Goal: Task Accomplishment & Management: Use online tool/utility

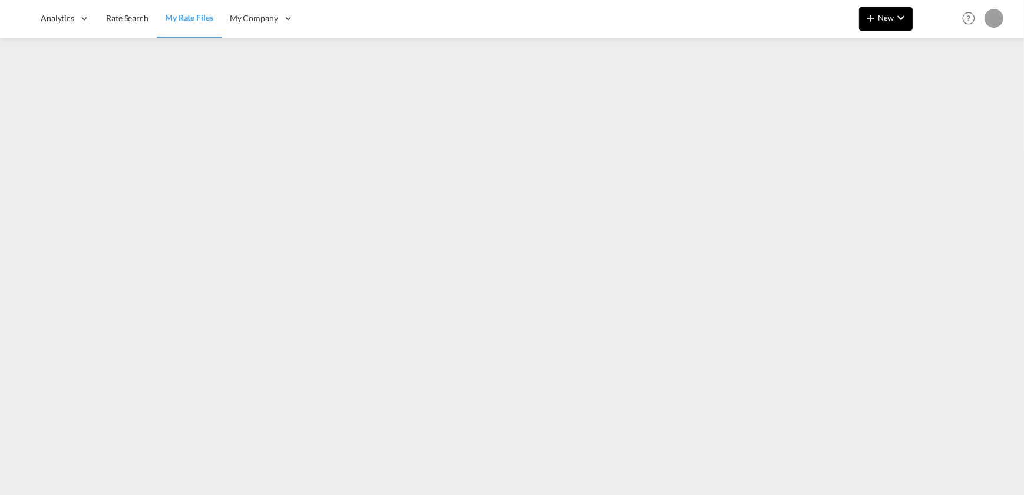
click at [901, 22] on md-icon "icon-chevron-down" at bounding box center [901, 18] width 14 height 14
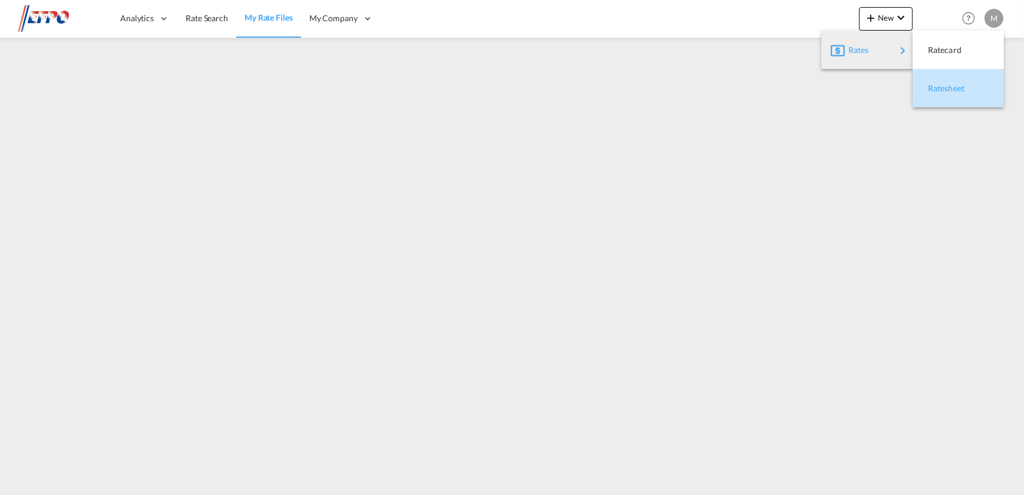
click at [937, 84] on span "Ratesheet" at bounding box center [934, 89] width 13 height 24
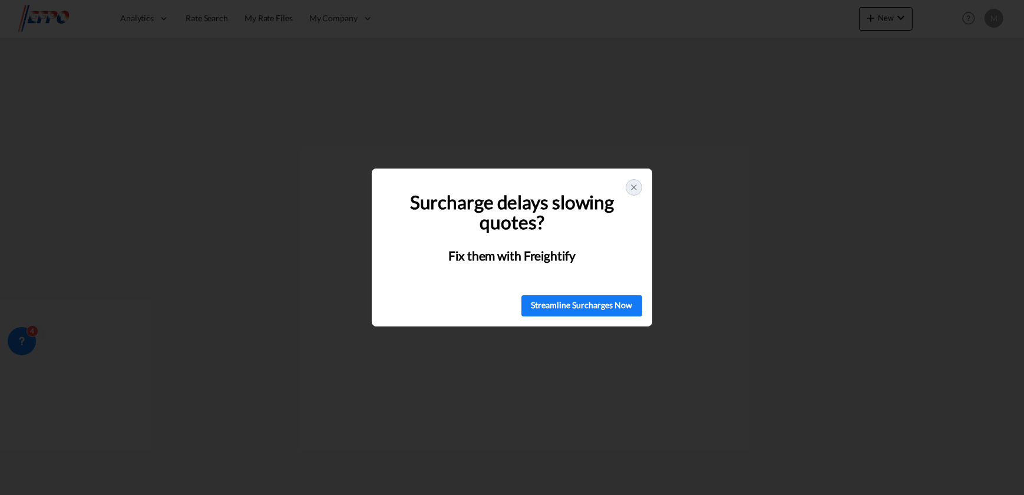
click at [640, 186] on div at bounding box center [634, 187] width 16 height 16
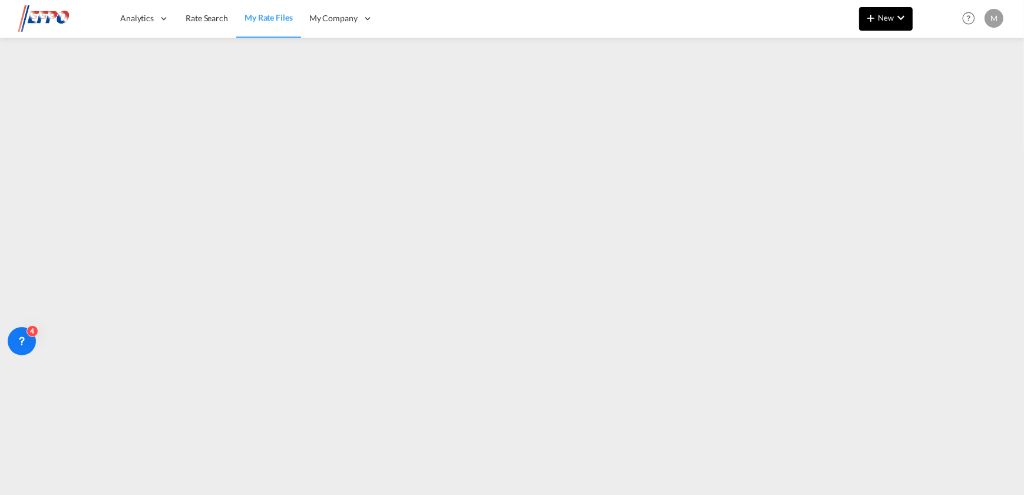
click at [868, 18] on md-icon "icon-plus 400-fg" at bounding box center [871, 18] width 14 height 14
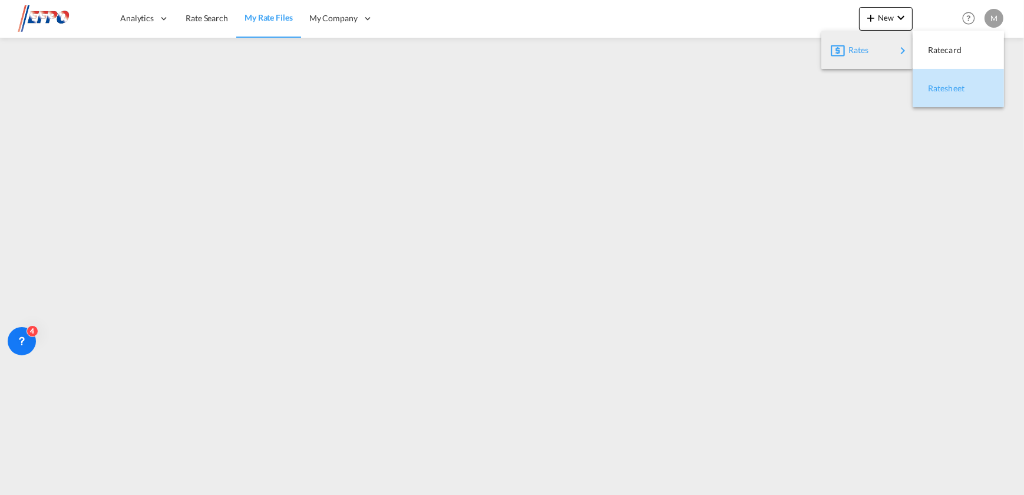
click at [934, 84] on span "Ratesheet" at bounding box center [934, 89] width 13 height 24
